Goal: Check status: Check status

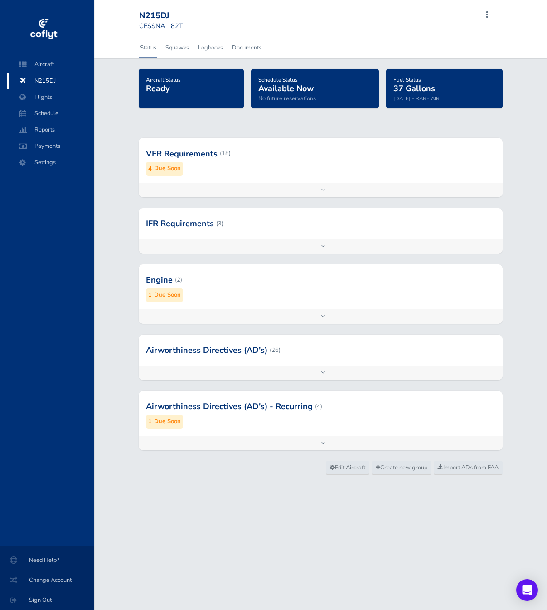
click at [255, 166] on div at bounding box center [321, 153] width 364 height 44
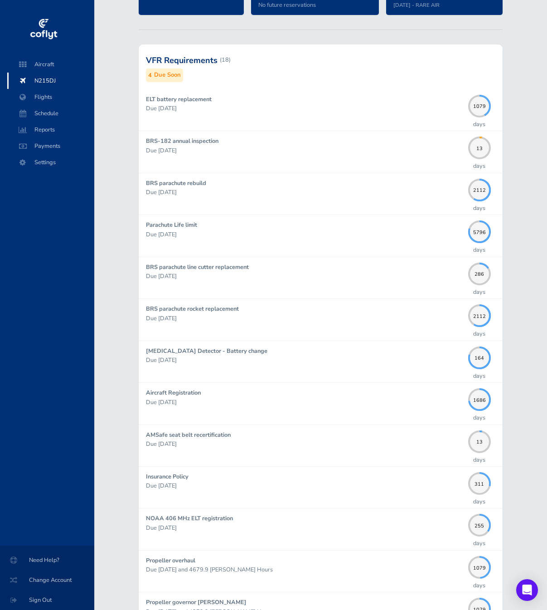
scroll to position [94, 0]
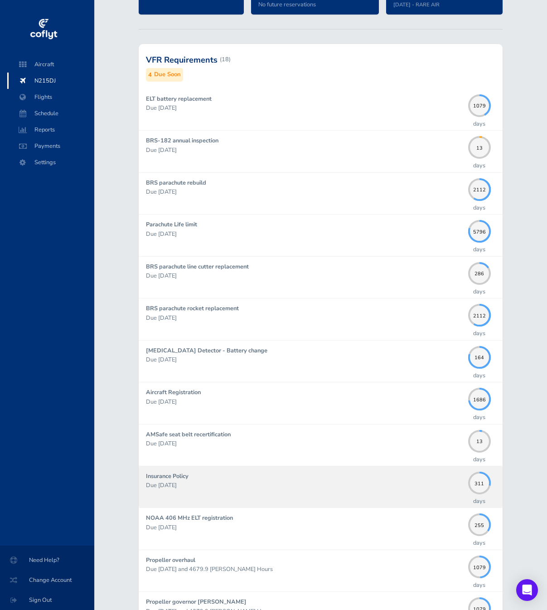
click at [306, 484] on p "Due [DATE]" at bounding box center [305, 484] width 318 height 9
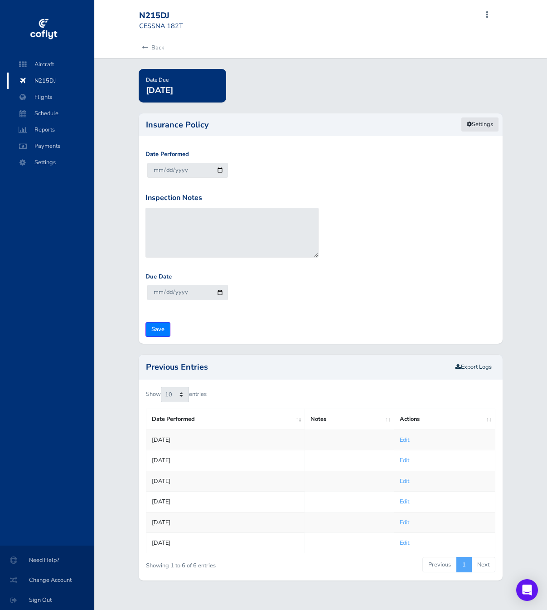
click at [483, 123] on link "Settings" at bounding box center [480, 124] width 38 height 15
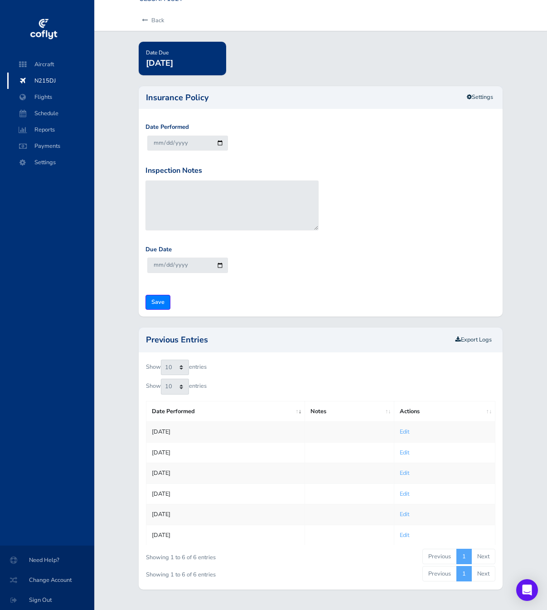
scroll to position [35, 0]
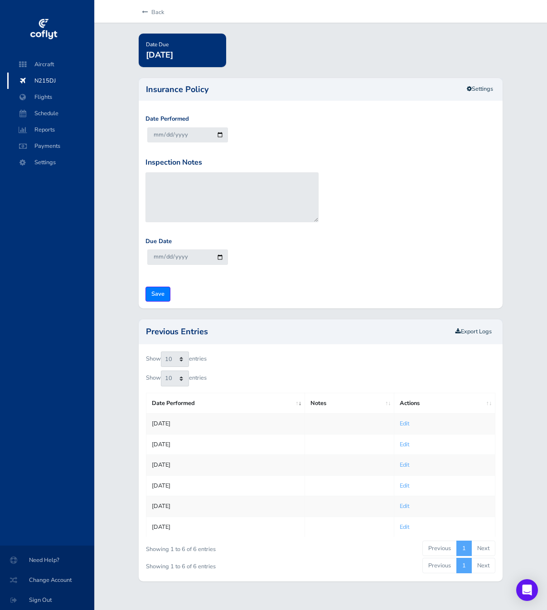
scroll to position [94, 0]
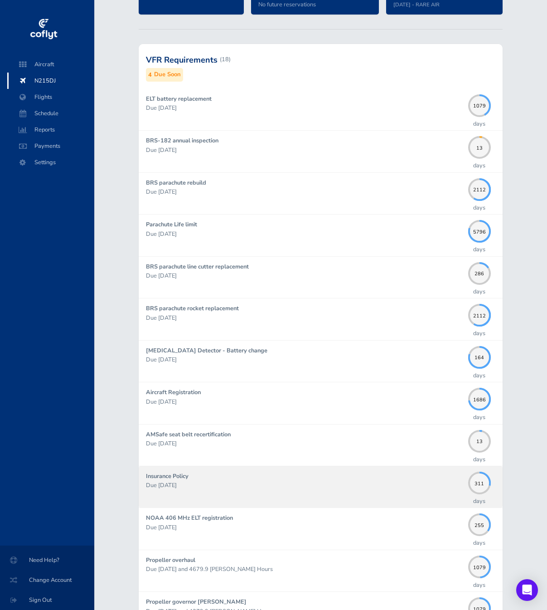
click at [302, 477] on div "Insurance Policy Due 07/25/2026" at bounding box center [305, 486] width 318 height 30
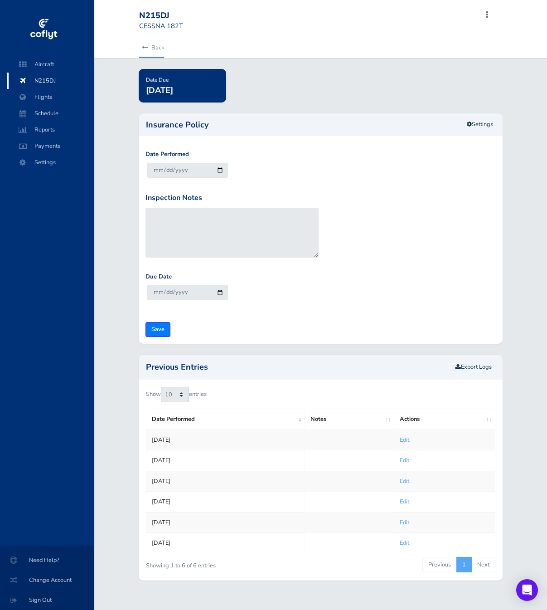
click at [160, 48] on link "Back" at bounding box center [151, 48] width 25 height 20
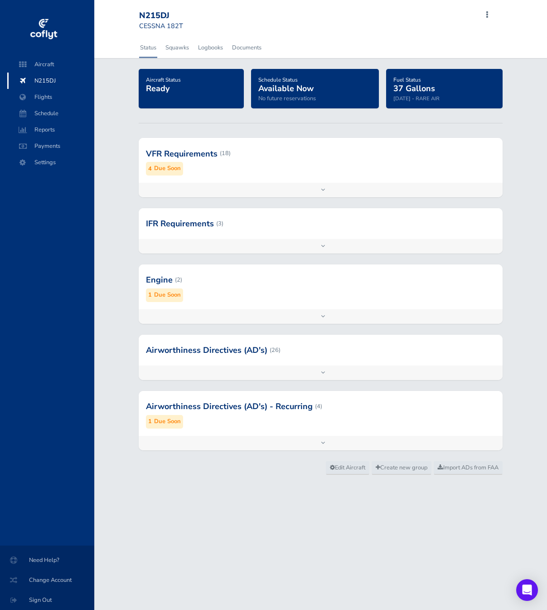
click at [261, 178] on div "VFR Requirements (18) 4 Due Soon" at bounding box center [321, 160] width 364 height 44
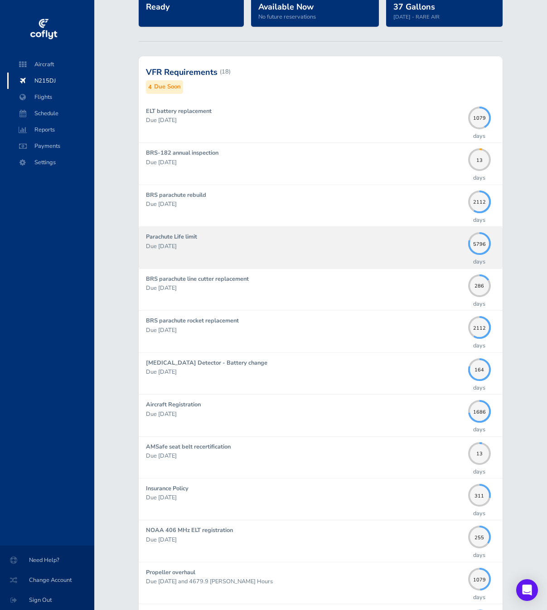
scroll to position [92, 0]
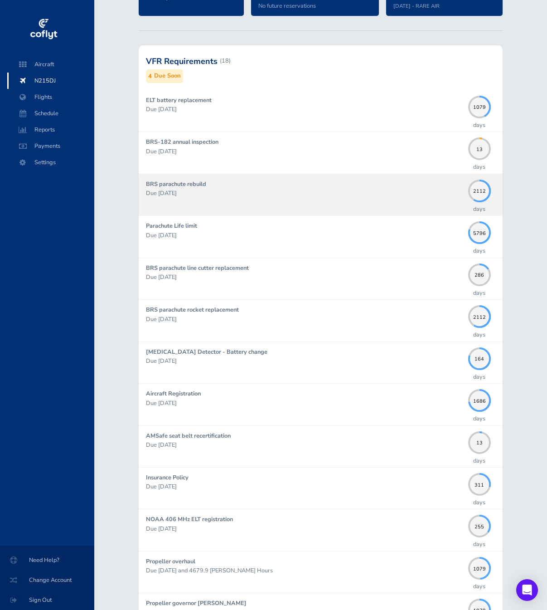
click at [282, 198] on div "BRS parachute rebuild Due 06/30/2031" at bounding box center [305, 194] width 318 height 30
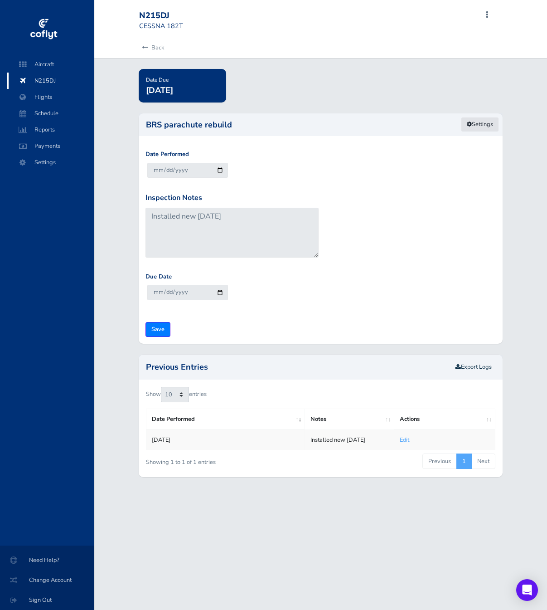
click at [475, 127] on link "Settings" at bounding box center [480, 124] width 38 height 15
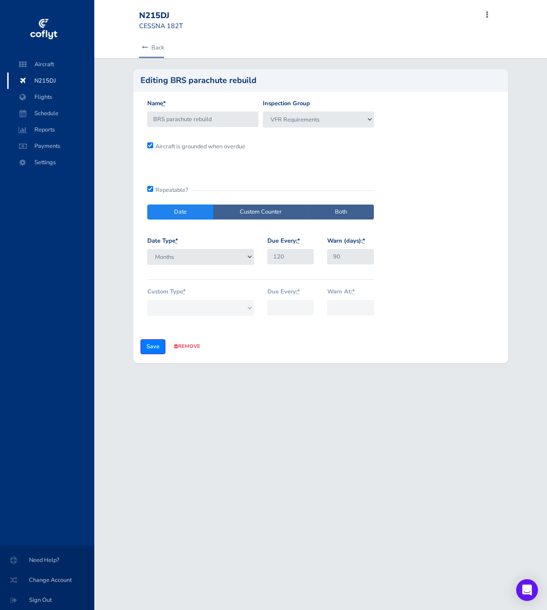
click at [150, 48] on link "Back" at bounding box center [151, 48] width 25 height 20
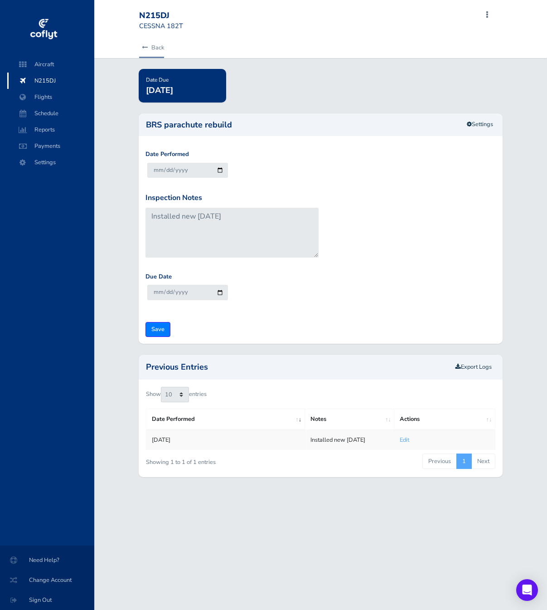
click at [149, 48] on link "Back" at bounding box center [151, 48] width 25 height 20
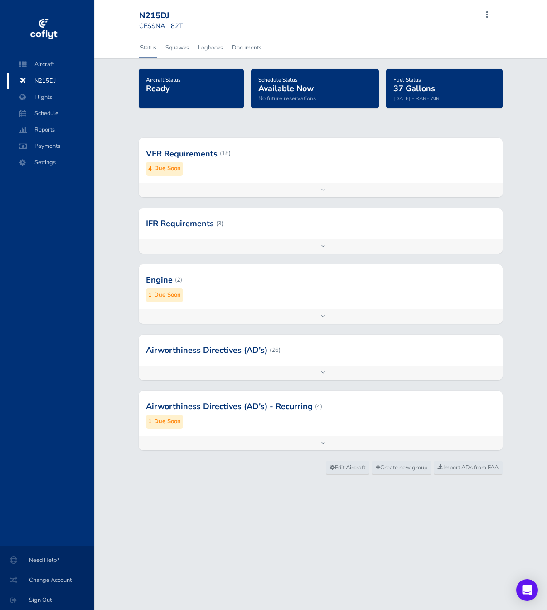
click at [206, 177] on div "VFR Requirements (18) 4 Due Soon" at bounding box center [321, 160] width 364 height 44
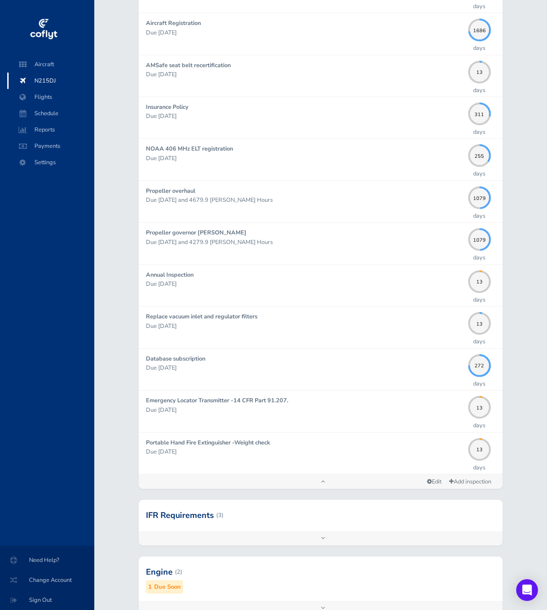
scroll to position [463, 0]
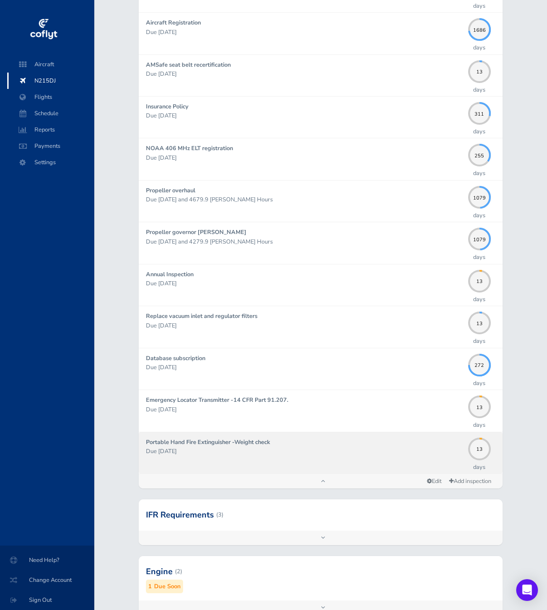
click at [276, 460] on div "Portable Hand Fire Extinguisher -Weight check Due 09/30/2025" at bounding box center [305, 452] width 318 height 30
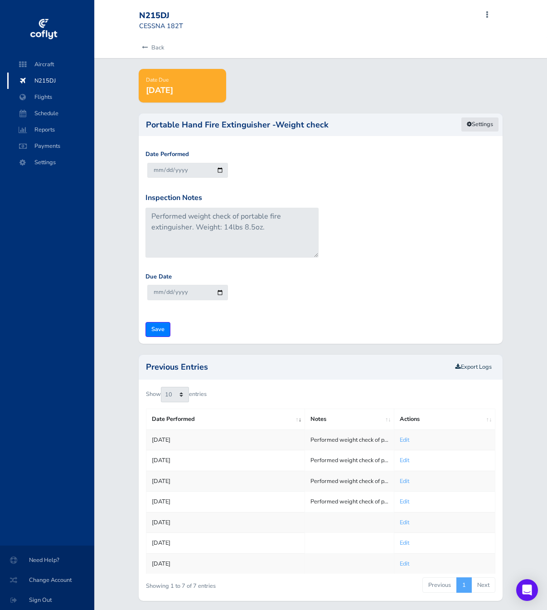
click at [482, 121] on link "Settings" at bounding box center [480, 124] width 38 height 15
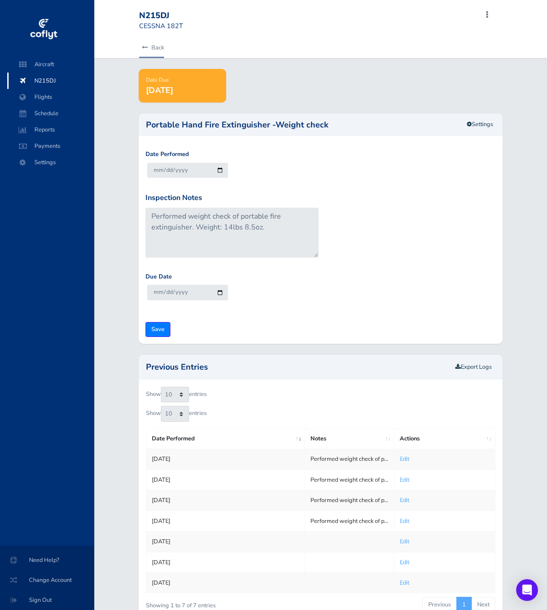
click at [159, 48] on link "Back" at bounding box center [151, 48] width 25 height 20
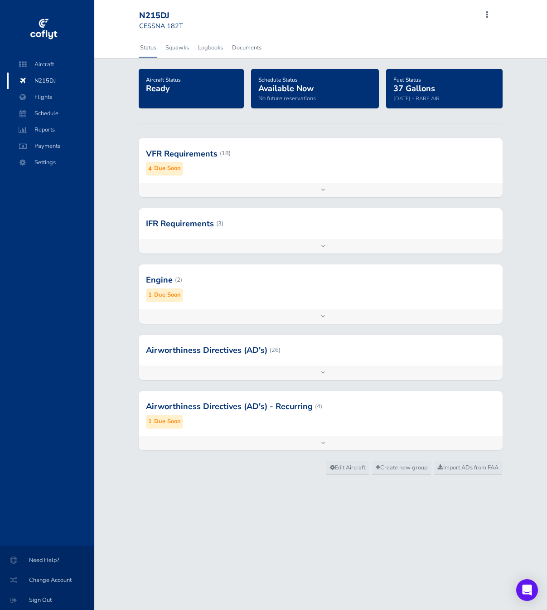
click at [237, 174] on div at bounding box center [321, 153] width 364 height 44
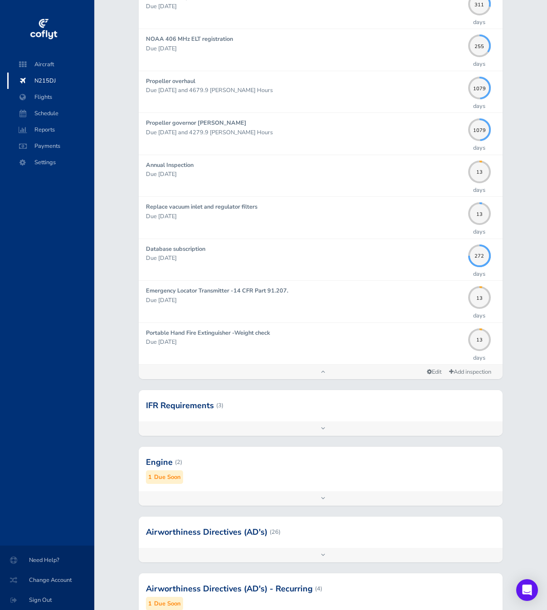
scroll to position [651, 0]
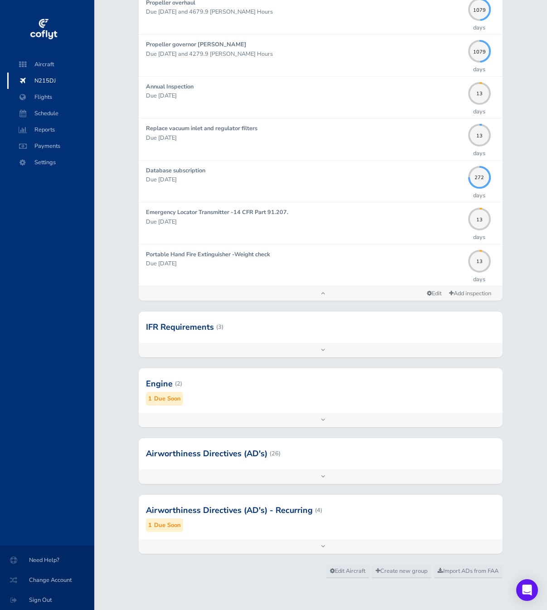
click at [268, 343] on div "Add inspection Edit" at bounding box center [321, 350] width 364 height 15
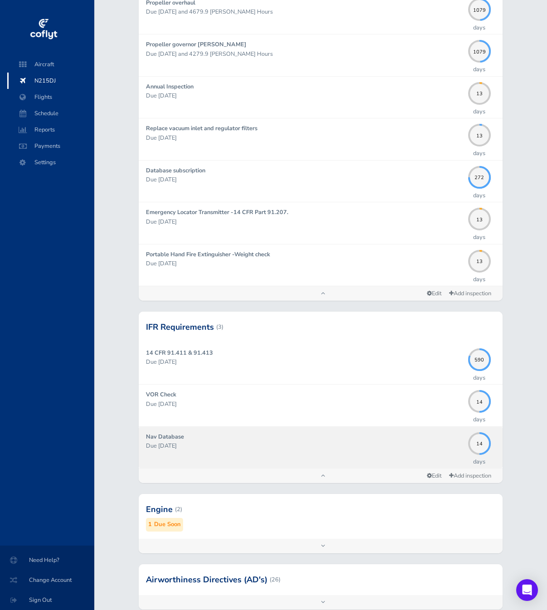
click at [213, 452] on div "Nav Database Due [DATE]" at bounding box center [305, 447] width 318 height 30
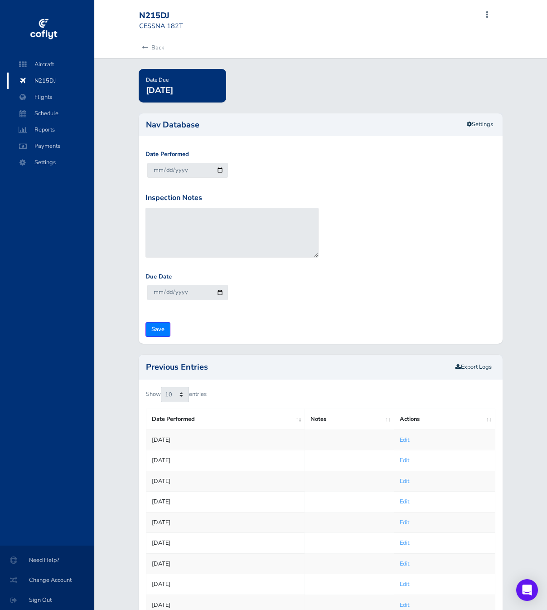
click at [301, 153] on div "Date Performed [DATE]" at bounding box center [320, 171] width 355 height 43
